Goal: Task Accomplishment & Management: Manage account settings

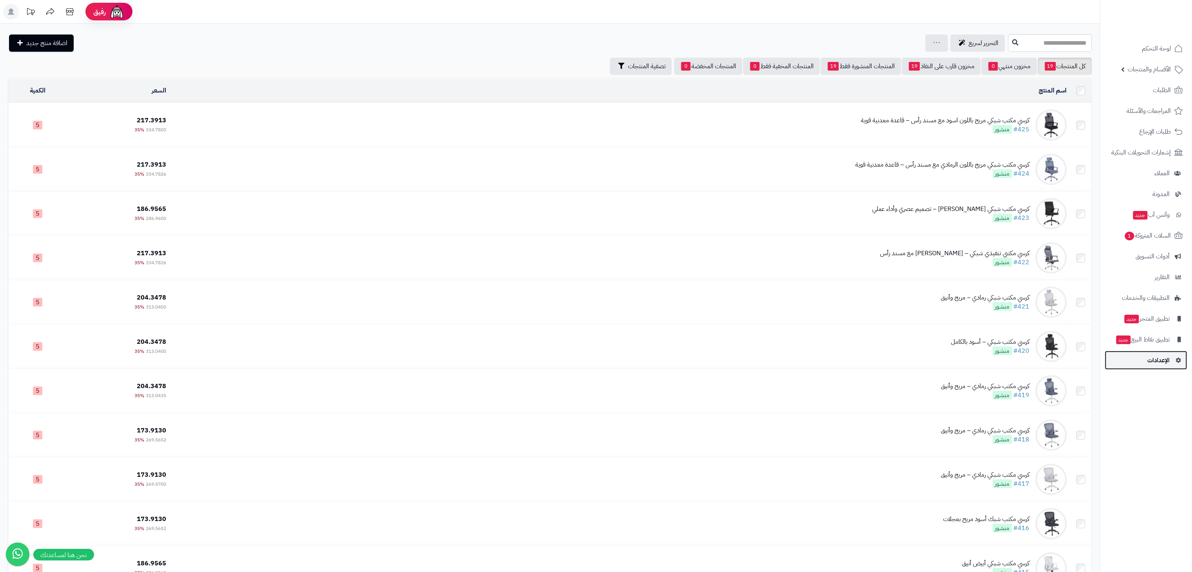
click at [1165, 356] on span "الإعدادات" at bounding box center [1159, 360] width 22 height 11
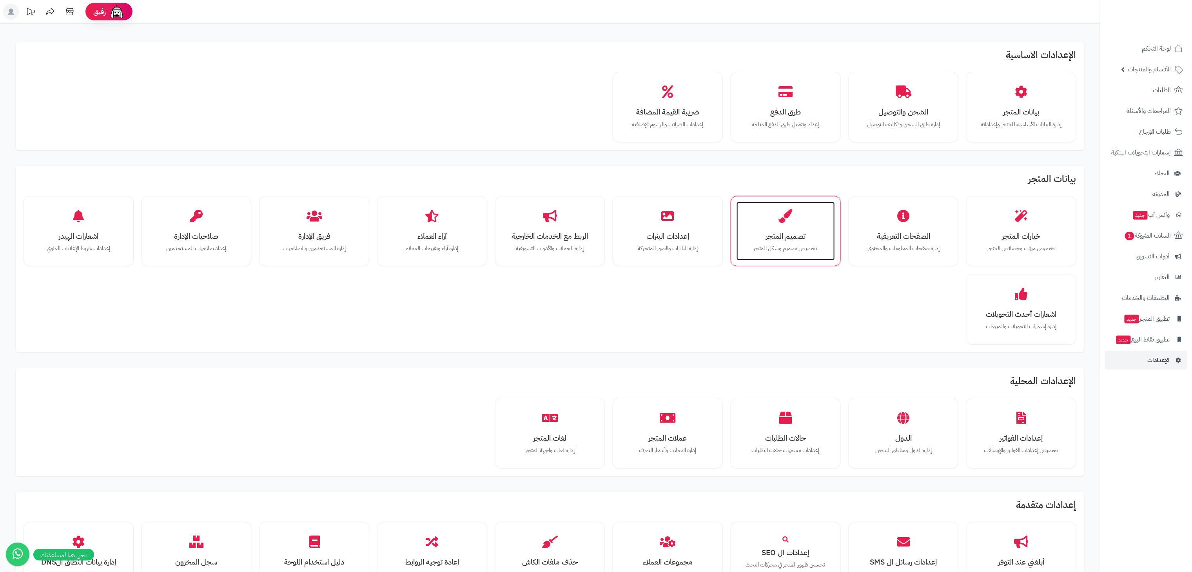
click at [754, 228] on div "تصميم المتجر تخصيص تصميم وشكل المتجر" at bounding box center [786, 231] width 98 height 59
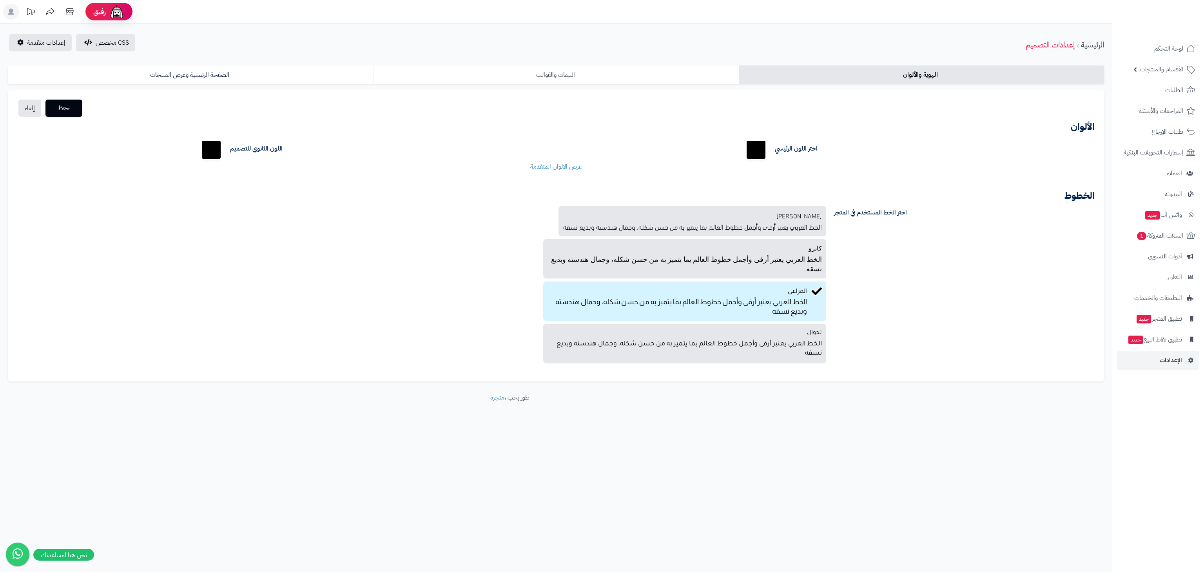
click at [652, 66] on link "الثيمات والقوالب" at bounding box center [555, 74] width 365 height 19
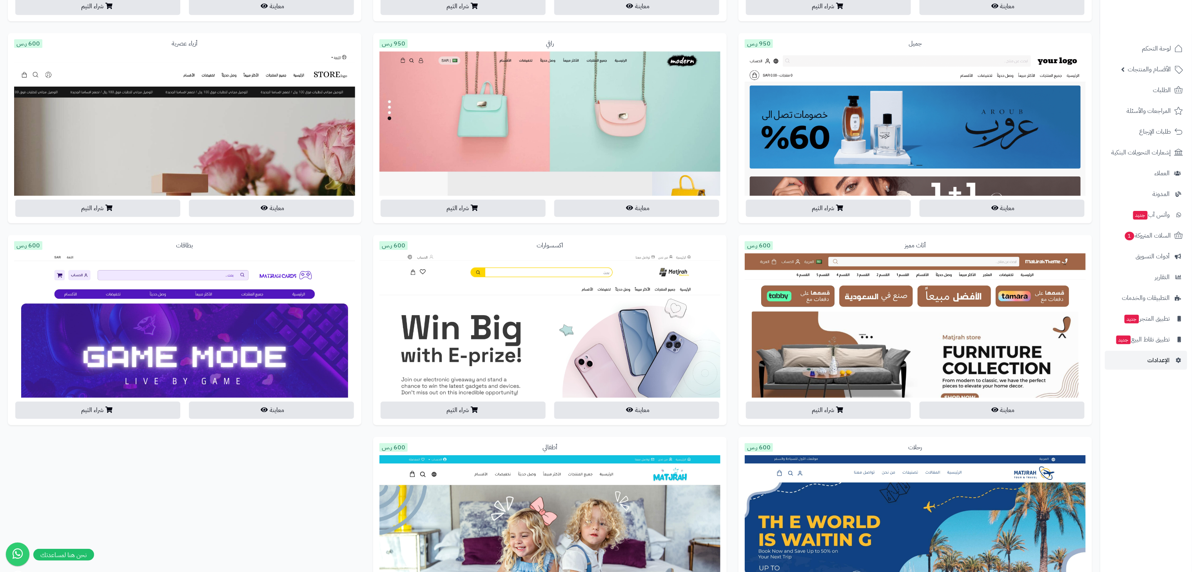
scroll to position [1289, 0]
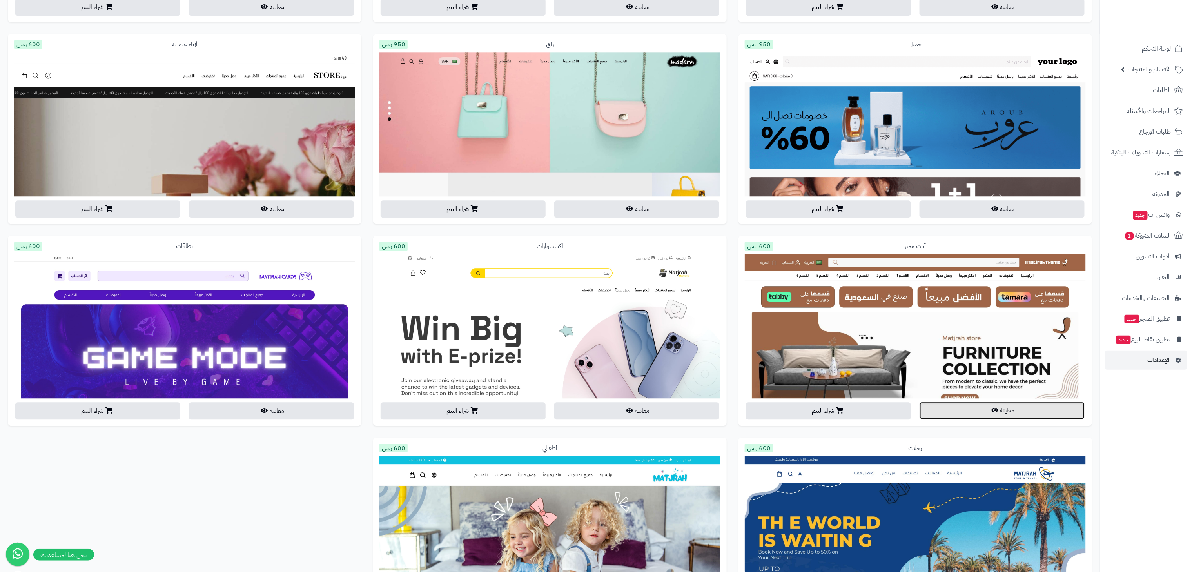
click at [990, 412] on button "معاينة" at bounding box center [1002, 410] width 165 height 17
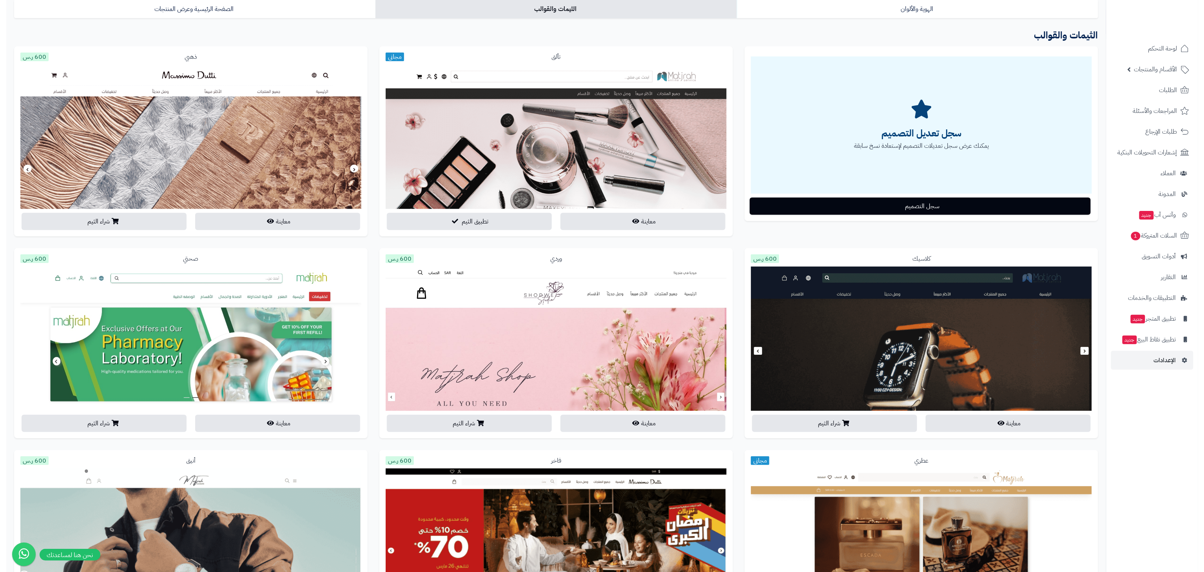
scroll to position [0, 0]
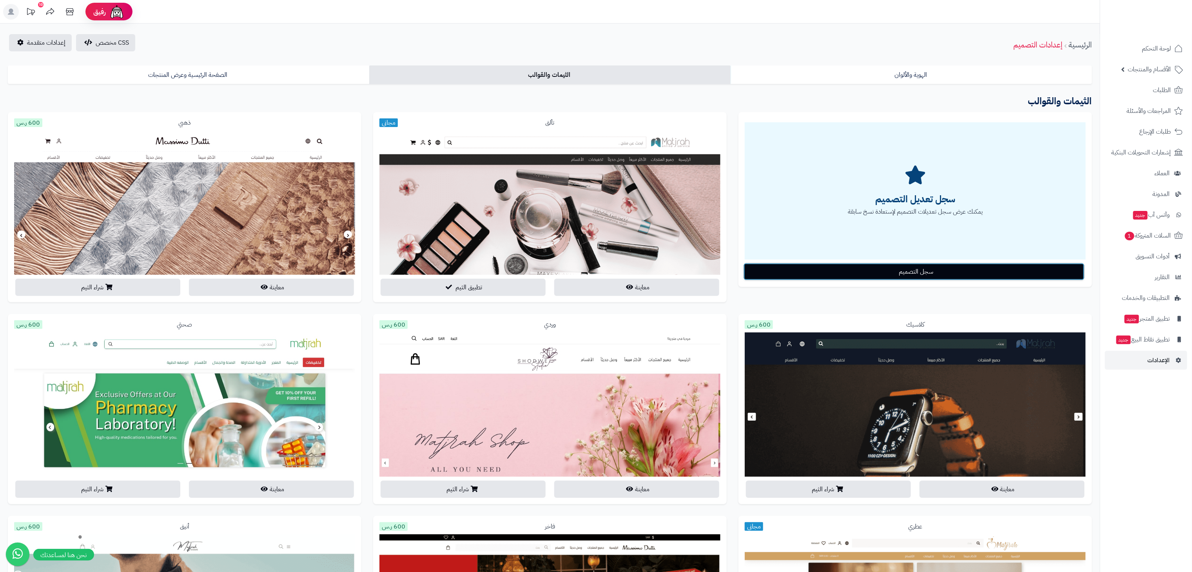
click at [914, 267] on button "سجل التصميم" at bounding box center [914, 271] width 341 height 17
